Goal: Task Accomplishment & Management: Manage account settings

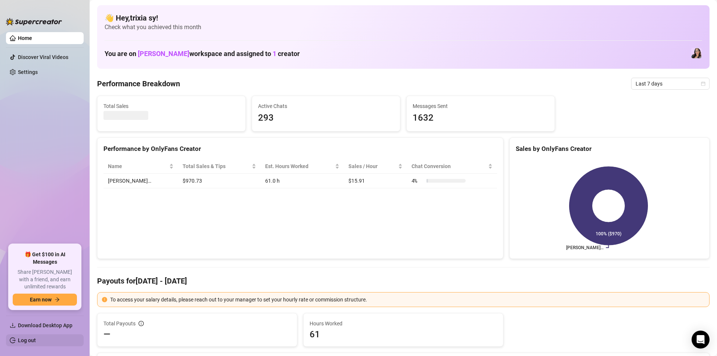
click at [36, 343] on link "Log out" at bounding box center [27, 340] width 18 height 6
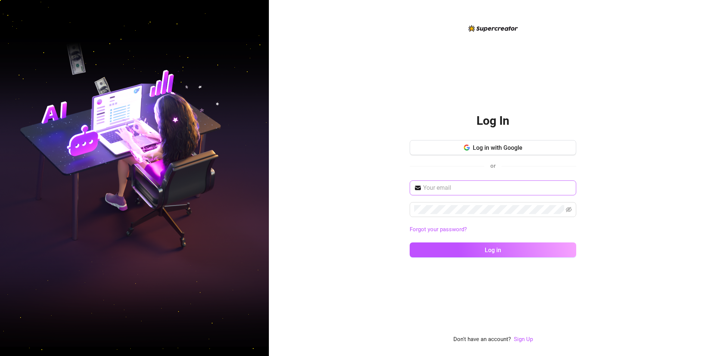
click at [456, 182] on span at bounding box center [493, 187] width 167 height 15
paste input "[PERSON_NAME][EMAIL_ADDRESS][DOMAIN_NAME]"
click at [460, 186] on input "[PERSON_NAME][EMAIL_ADDRESS][DOMAIN_NAME]" at bounding box center [497, 187] width 149 height 9
type input "[PERSON_NAME][EMAIL_ADDRESS][DOMAIN_NAME]"
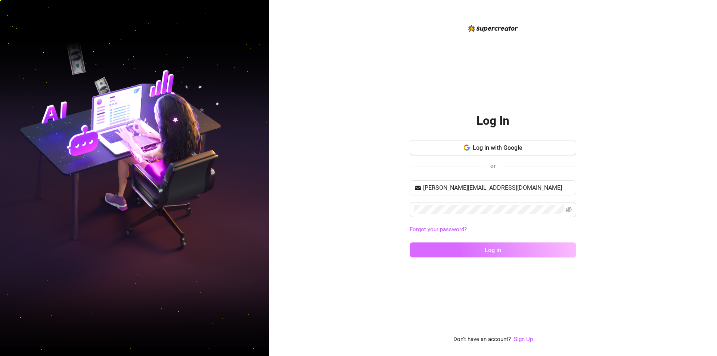
click at [485, 247] on button "Log in" at bounding box center [493, 249] width 167 height 15
